Goal: Transaction & Acquisition: Purchase product/service

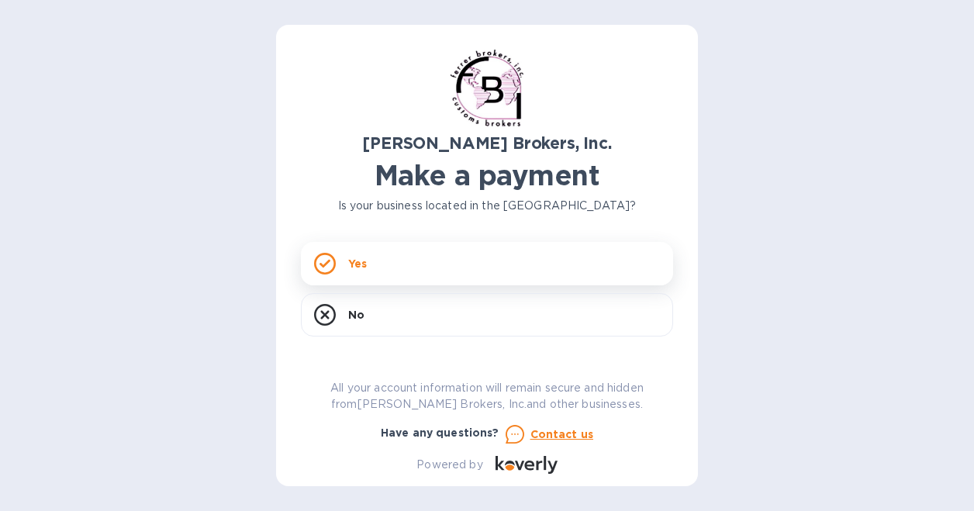
click at [375, 265] on div "Yes" at bounding box center [487, 263] width 372 height 43
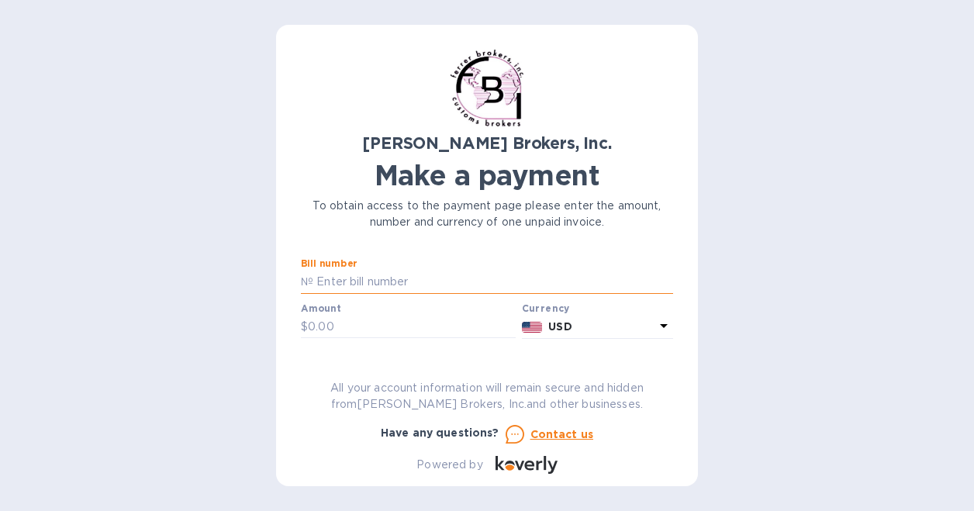
click at [356, 279] on input "text" at bounding box center [493, 282] width 360 height 23
paste input "297791A"
type input "297791A"
click at [331, 330] on input "text" at bounding box center [412, 327] width 208 height 23
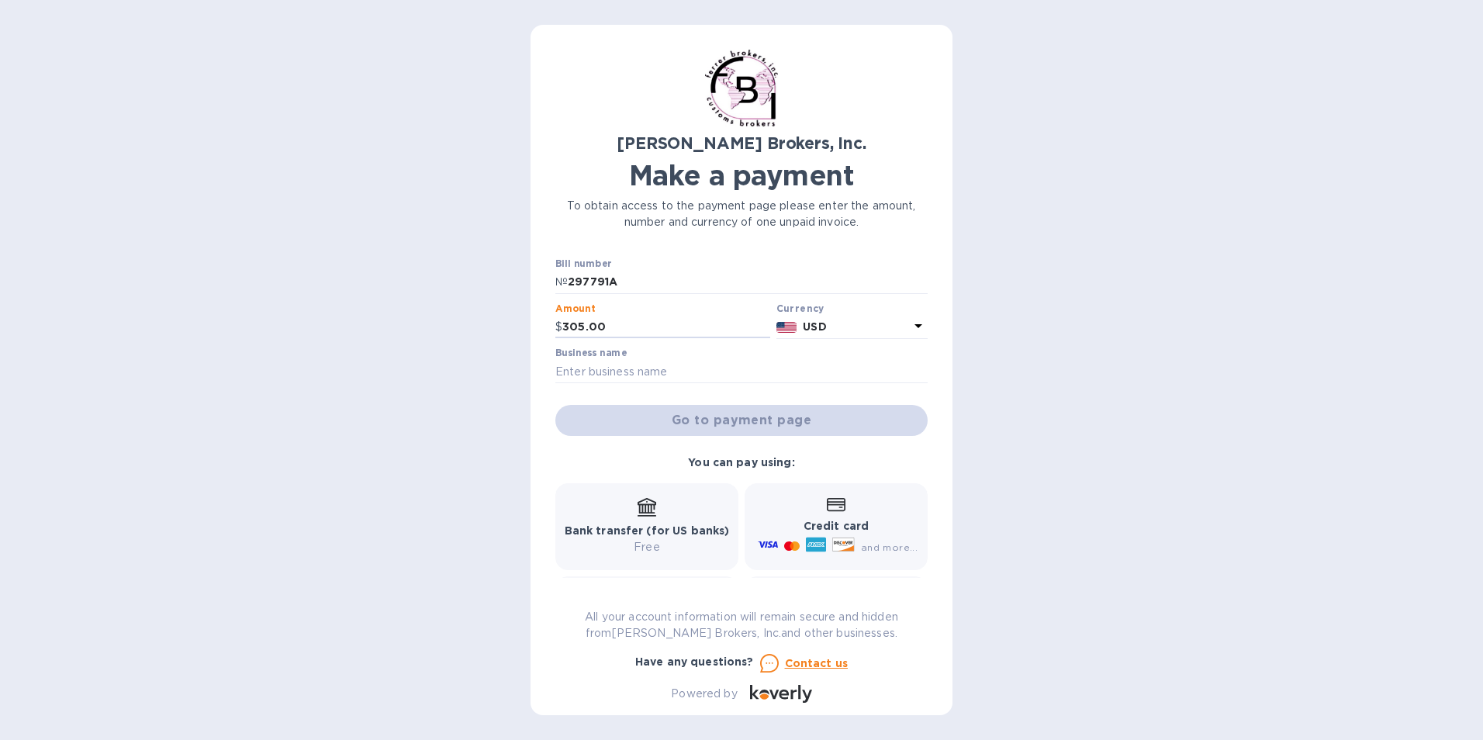
type input "305.00"
click at [641, 510] on div "Bank transfer (for US banks) Free" at bounding box center [646, 526] width 165 height 57
click at [704, 426] on div "Go to payment page" at bounding box center [741, 420] width 378 height 37
click at [713, 418] on div "Go to payment page" at bounding box center [741, 420] width 378 height 37
click at [703, 362] on input "text" at bounding box center [741, 371] width 372 height 23
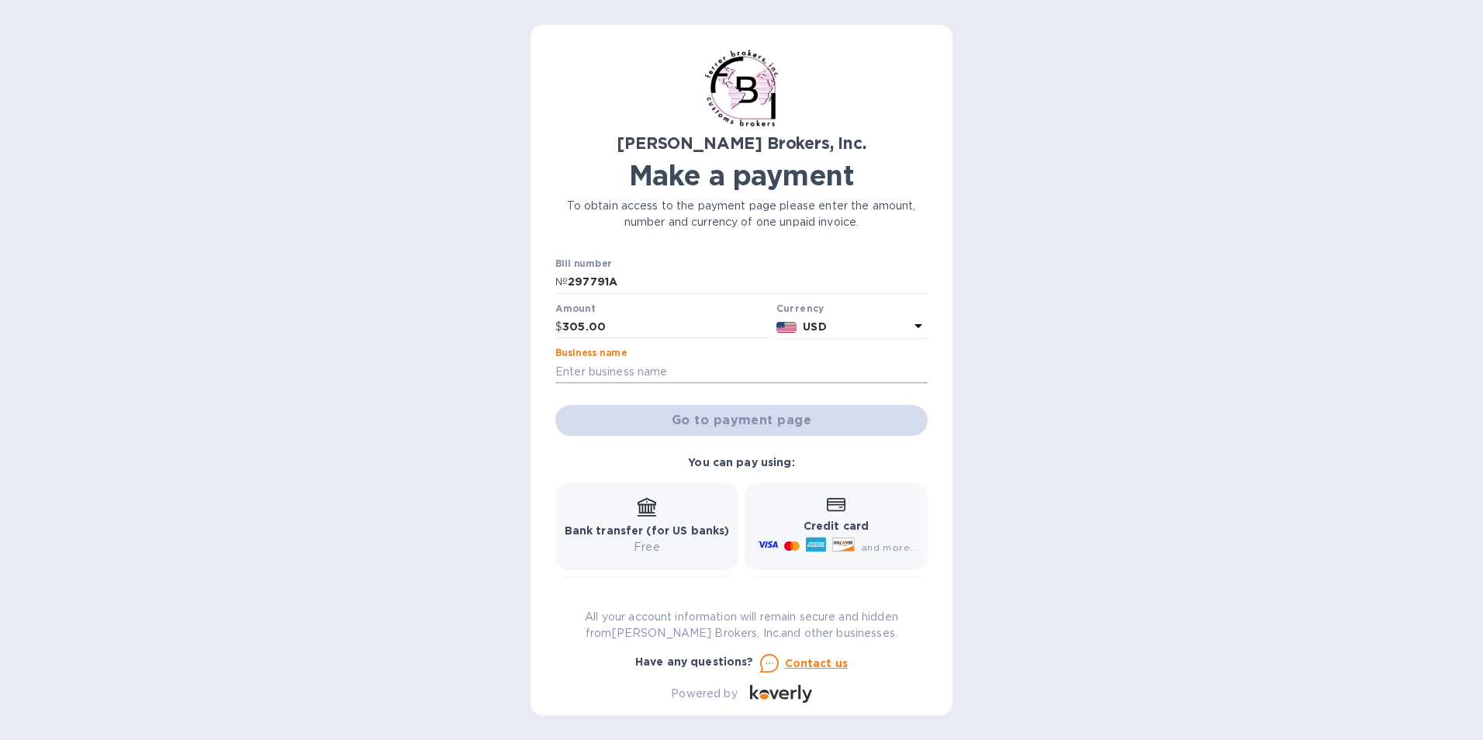
type input "[PERSON_NAME] Inc."
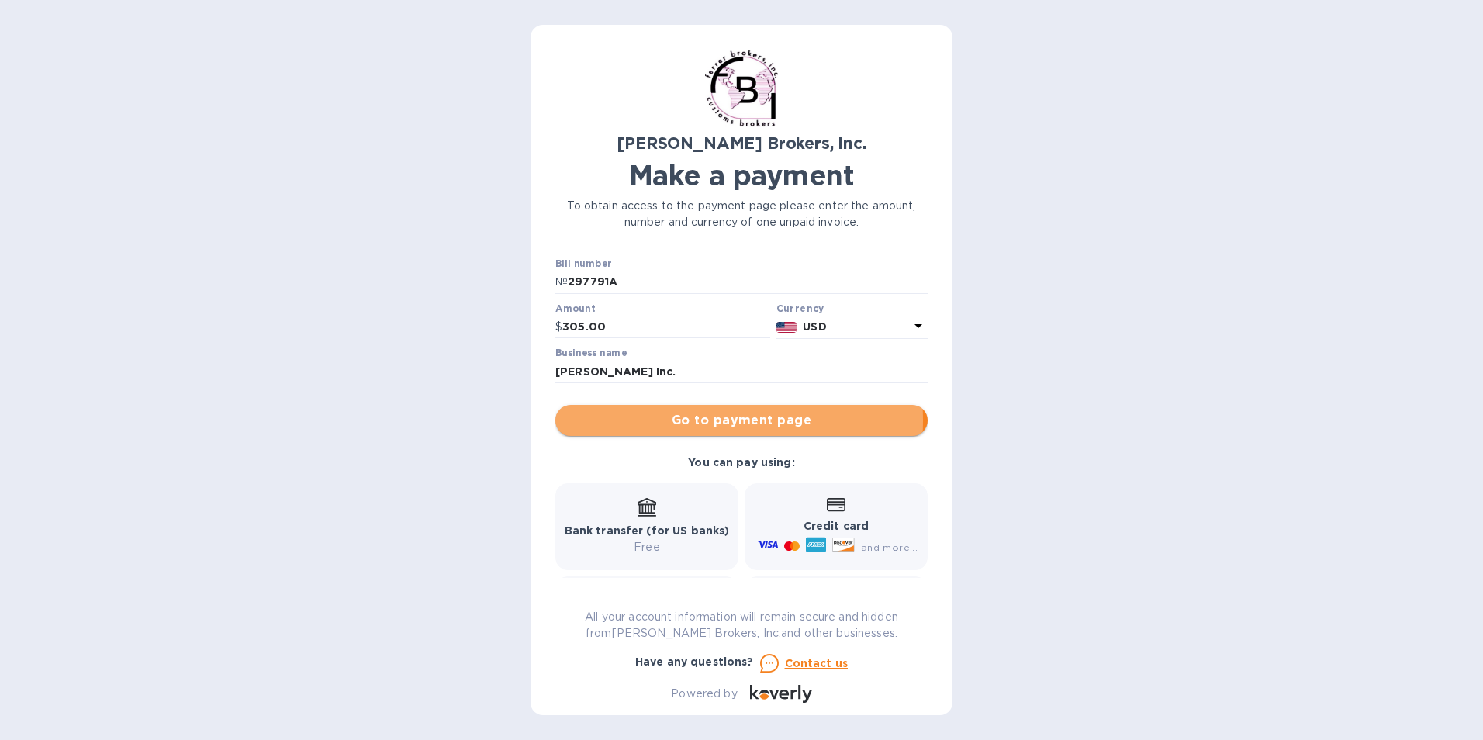
click at [673, 420] on span "Go to payment page" at bounding box center [741, 420] width 347 height 19
